Goal: Task Accomplishment & Management: Manage account settings

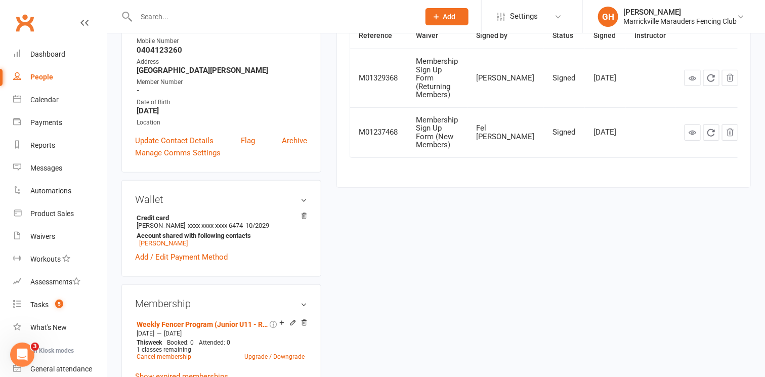
scroll to position [199, 0]
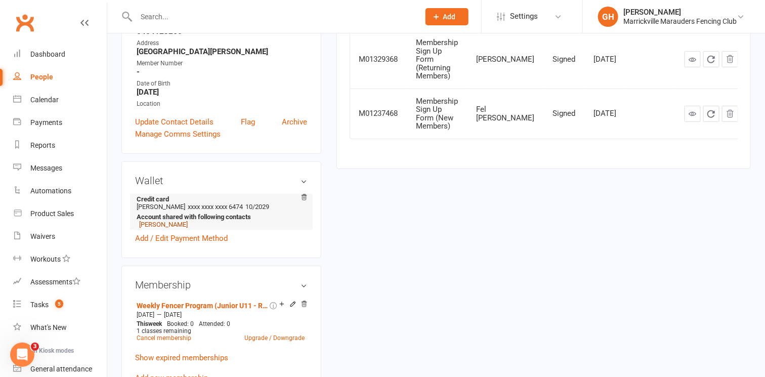
click at [173, 228] on link "[PERSON_NAME]" at bounding box center [163, 225] width 49 height 8
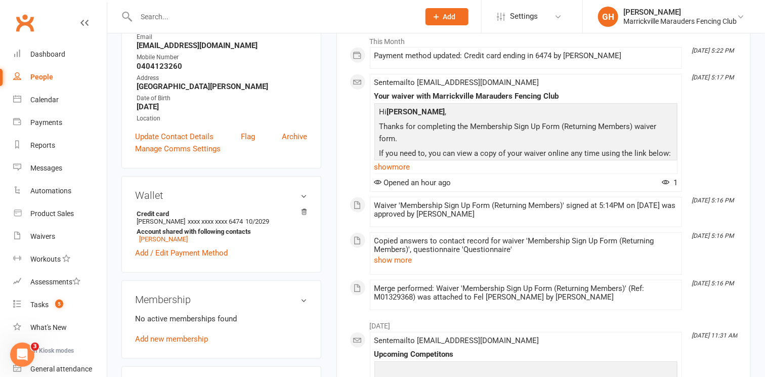
scroll to position [177, 0]
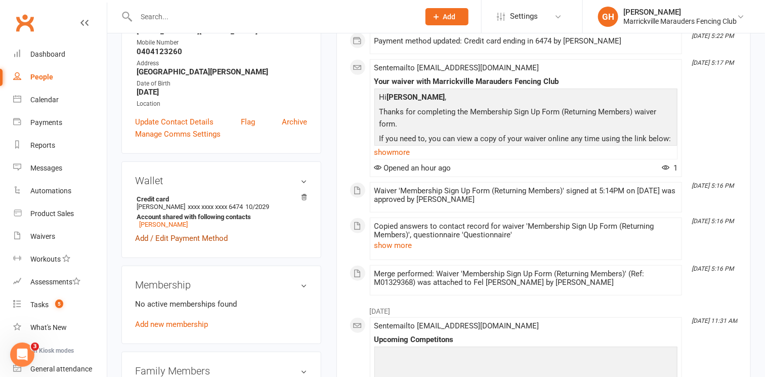
click at [176, 238] on link "Add / Edit Payment Method" at bounding box center [181, 238] width 93 height 12
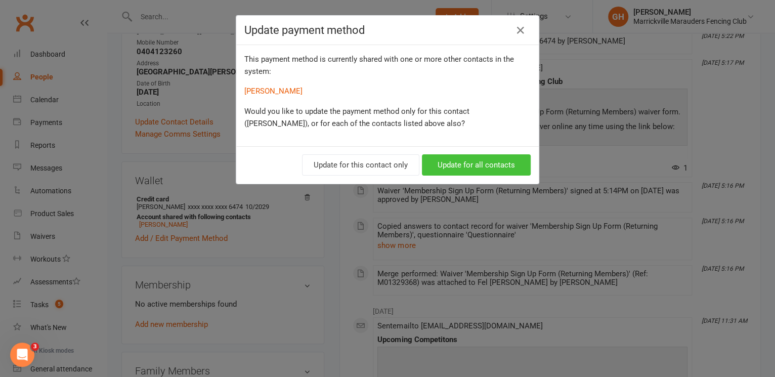
click at [481, 162] on button "Update for all contacts" at bounding box center [476, 164] width 109 height 21
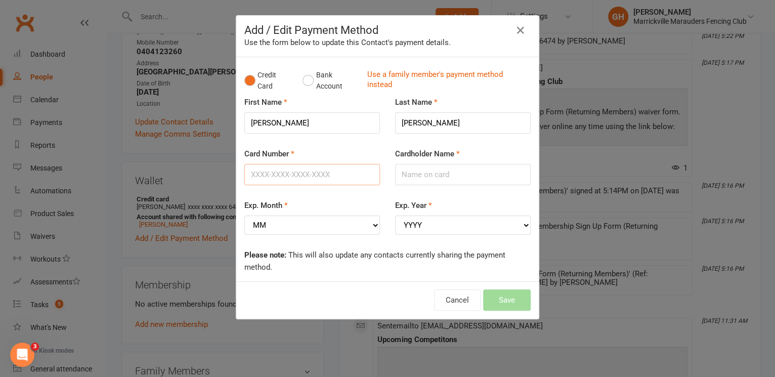
click at [337, 170] on input "Card Number" at bounding box center [312, 174] width 136 height 21
click at [333, 223] on div "Exp. Month MM 01 02 03 04 05 06 07 08 09 10 11 12" at bounding box center [312, 216] width 136 height 35
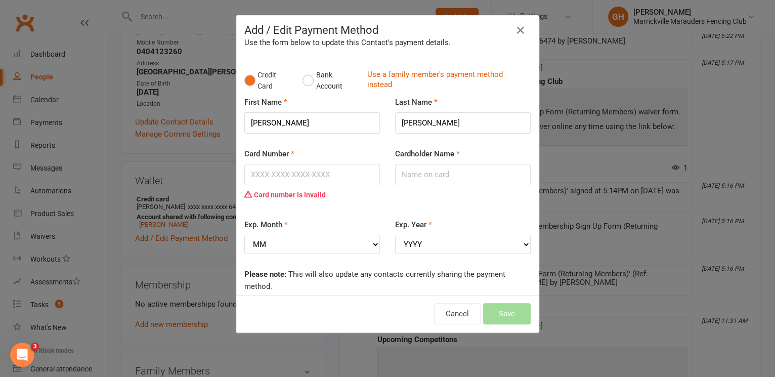
click at [406, 195] on div "Cardholder Name" at bounding box center [463, 174] width 151 height 52
click at [337, 176] on input "Card Number" at bounding box center [312, 174] width 136 height 21
click at [338, 170] on input "Card Number" at bounding box center [312, 174] width 136 height 21
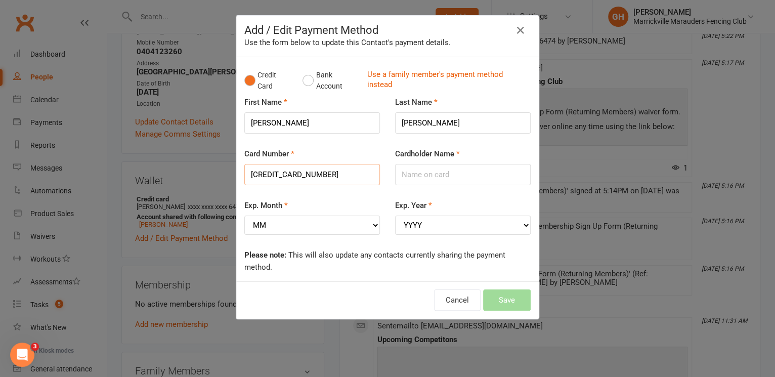
type input "[CREDIT_CARD_NUMBER]"
click at [458, 175] on input "Cardholder Name" at bounding box center [463, 174] width 136 height 21
type input "[PERSON_NAME]"
click at [343, 227] on select "MM 01 02 03 04 05 06 07 08 09 10 11 12" at bounding box center [312, 225] width 136 height 19
select select "09"
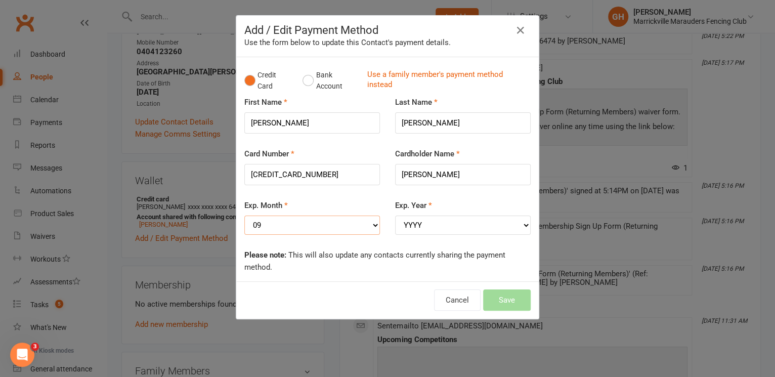
click at [244, 216] on select "MM 01 02 03 04 05 06 07 08 09 10 11 12" at bounding box center [312, 225] width 136 height 19
click at [411, 224] on select "YYYY 2025 2026 2027 2028 2029 2030 2031 2032 2033 2034" at bounding box center [463, 225] width 136 height 19
select select "2028"
click at [395, 216] on select "YYYY 2025 2026 2027 2028 2029 2030 2031 2032 2033 2034" at bounding box center [463, 225] width 136 height 19
click at [513, 296] on button "Save" at bounding box center [507, 300] width 48 height 21
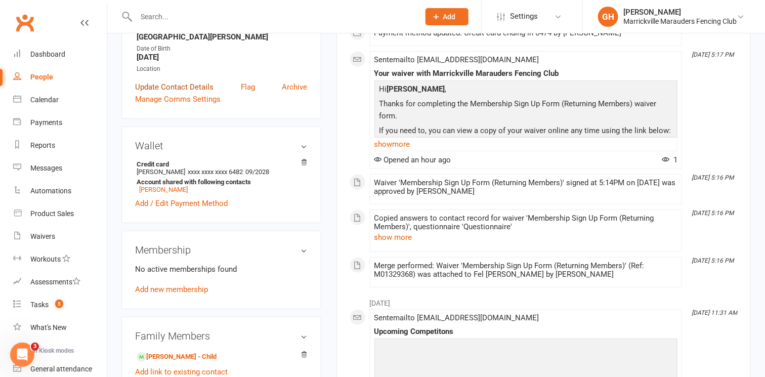
scroll to position [213, 0]
click at [161, 189] on link "[PERSON_NAME]" at bounding box center [163, 189] width 49 height 8
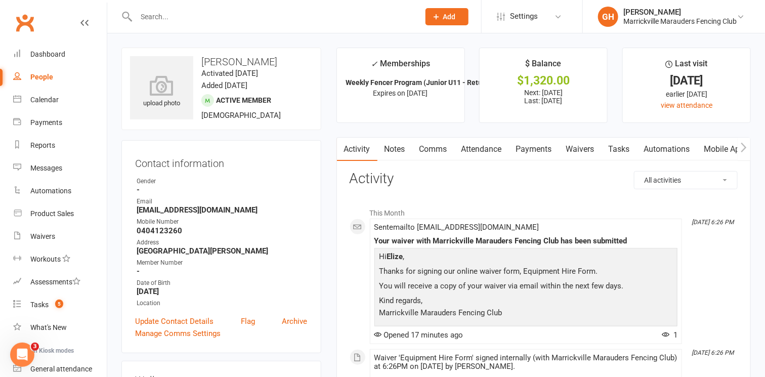
click at [540, 151] on link "Payments" at bounding box center [534, 149] width 50 height 23
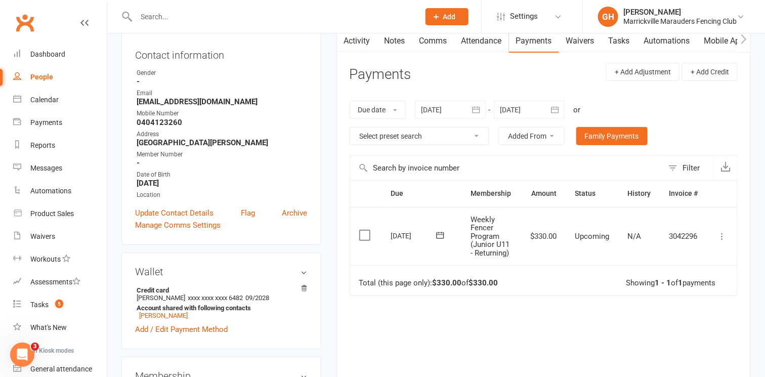
scroll to position [109, 0]
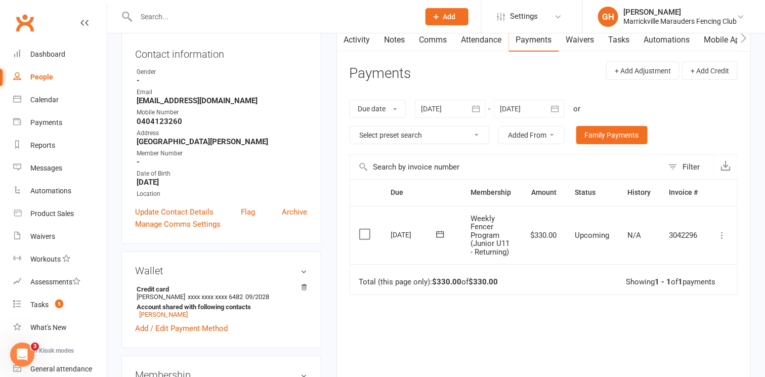
click at [719, 232] on icon at bounding box center [722, 235] width 10 height 10
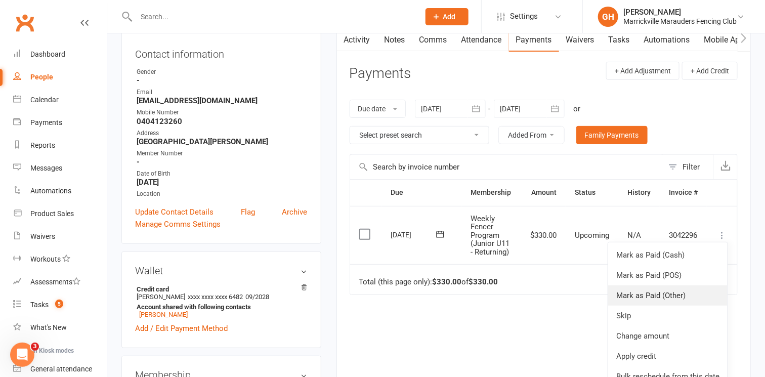
scroll to position [25, 0]
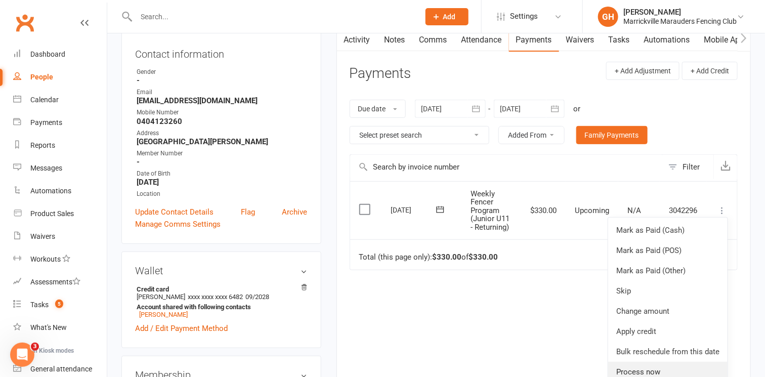
click at [665, 366] on link "Process now" at bounding box center [667, 372] width 119 height 20
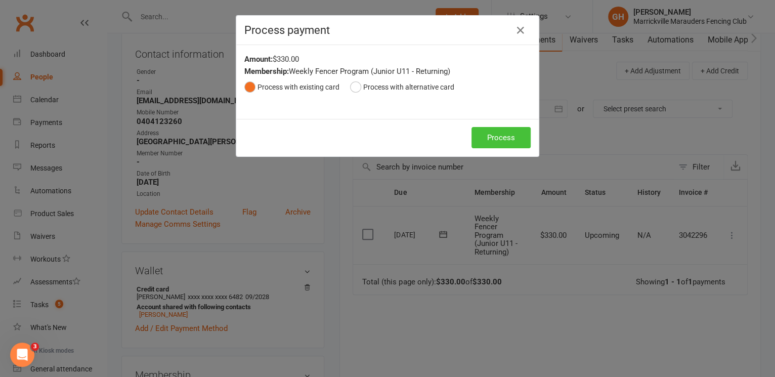
click at [483, 135] on button "Process" at bounding box center [501, 137] width 59 height 21
